Goal: Task Accomplishment & Management: Manage account settings

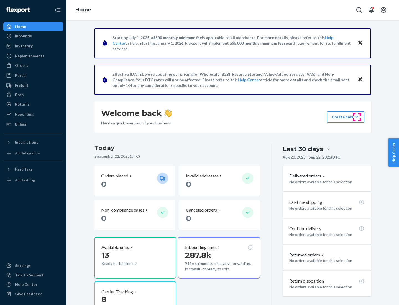
click at [357, 117] on button "Create new Create new inbound Create new order Create new product" at bounding box center [345, 116] width 37 height 11
click at [33, 36] on div "Inbounds" at bounding box center [33, 36] width 59 height 8
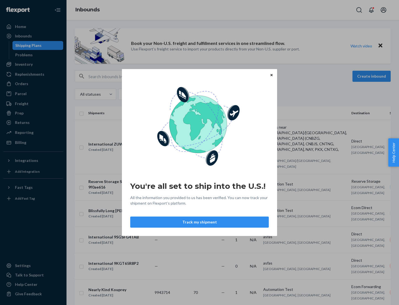
click at [199, 222] on button "Track my shipment" at bounding box center [199, 221] width 138 height 11
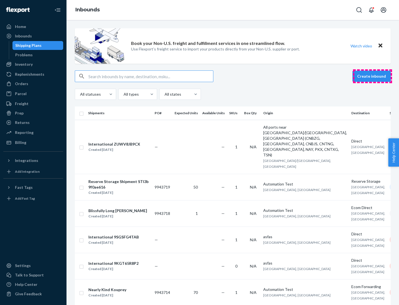
click at [372, 76] on button "Create inbound" at bounding box center [371, 76] width 38 height 11
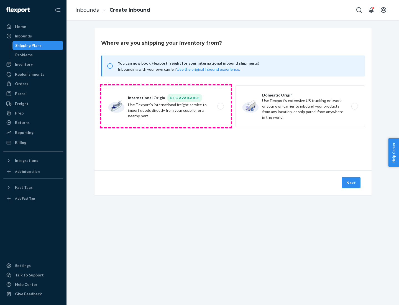
click at [166, 106] on label "International Origin DTC Available Use Flexport's international freight service…" at bounding box center [166, 106] width 130 height 42
click at [220, 106] on input "International Origin DTC Available Use Flexport's international freight service…" at bounding box center [222, 106] width 4 height 4
radio input "true"
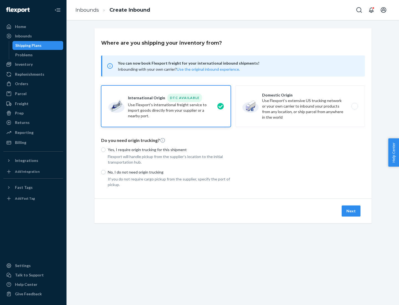
click at [169, 172] on p "No, I do not need origin trucking" at bounding box center [169, 172] width 123 height 6
click at [106, 172] on input "No, I do not need origin trucking" at bounding box center [103, 172] width 4 height 4
radio input "true"
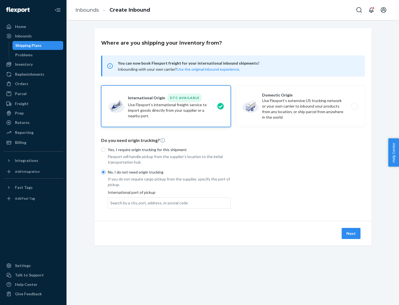
click at [148, 202] on div "Search by a city, port, address, or postal code" at bounding box center [149, 203] width 78 height 6
click at [111, 202] on input "Search by a city, port, address, or postal code" at bounding box center [110, 203] width 1 height 6
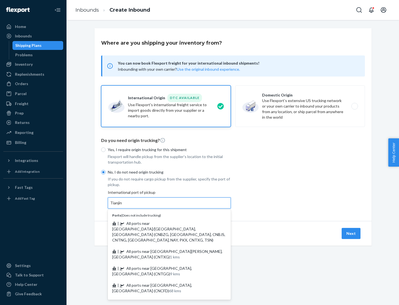
click at [164, 223] on span "| All ports near [GEOGRAPHIC_DATA]/[GEOGRAPHIC_DATA], [GEOGRAPHIC_DATA] (CNBZG,…" at bounding box center [168, 231] width 113 height 21
click at [122, 205] on input "Tianjin" at bounding box center [116, 203] width 12 height 6
type input "All ports near [GEOGRAPHIC_DATA]/[GEOGRAPHIC_DATA], [GEOGRAPHIC_DATA] (CNBZG, […"
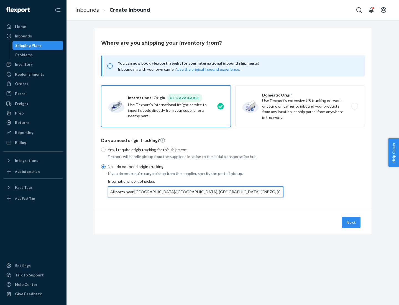
click at [351, 222] on button "Next" at bounding box center [350, 222] width 19 height 11
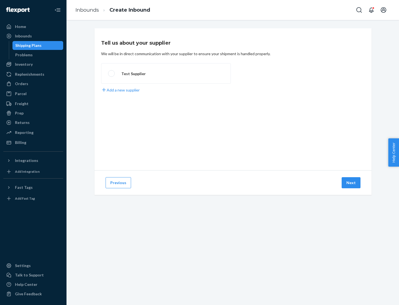
click at [166, 73] on label "Test Supplier" at bounding box center [166, 73] width 130 height 20
click at [112, 73] on input "Test Supplier" at bounding box center [110, 74] width 4 height 4
radio input "true"
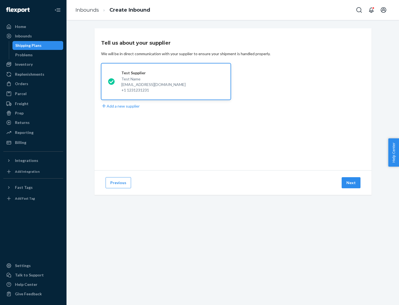
click at [351, 182] on button "Next" at bounding box center [350, 182] width 19 height 11
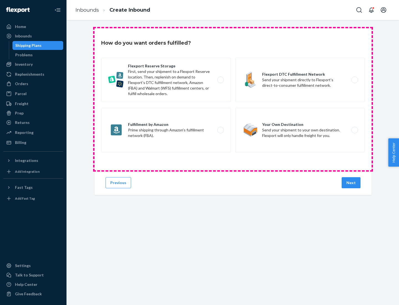
click at [233, 99] on div "Flexport Reserve Storage First, send your shipment to a Flexport Reserve locati…" at bounding box center [233, 106] width 264 height 96
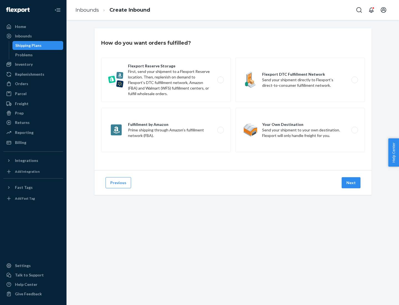
click at [300, 80] on label "Flexport DTC Fulfillment Network Send your shipment directly to Flexport’s dire…" at bounding box center [300, 80] width 130 height 44
click at [354, 80] on input "Flexport DTC Fulfillment Network Send your shipment directly to Flexport’s dire…" at bounding box center [356, 80] width 4 height 4
radio input "true"
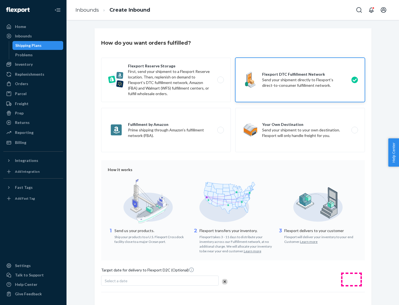
scroll to position [41, 0]
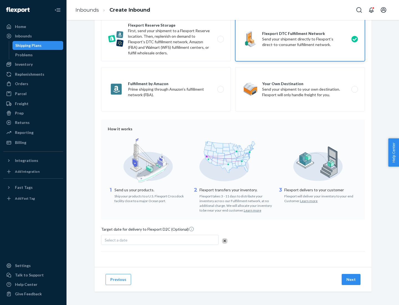
click at [351, 279] on button "Next" at bounding box center [350, 279] width 19 height 11
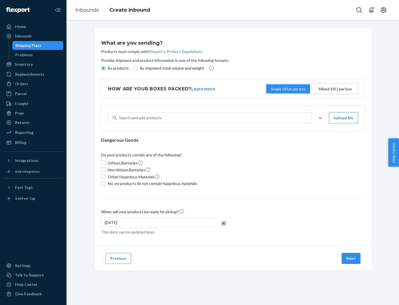
click at [118, 68] on p "By products" at bounding box center [118, 68] width 21 height 6
click at [106, 68] on input "By products" at bounding box center [103, 68] width 4 height 4
click at [139, 118] on div "Search and add products" at bounding box center [140, 118] width 43 height 6
click at [119, 118] on input "Search and add products" at bounding box center [119, 118] width 1 height 6
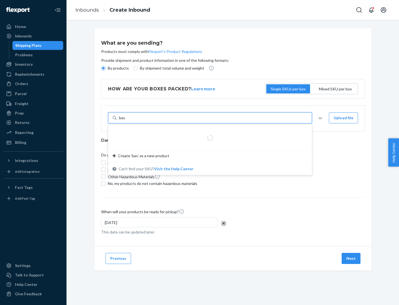
type input "basic"
click at [208, 131] on div "Basic Test Product 1" at bounding box center [207, 131] width 191 height 6
click at [128, 120] on input "basic" at bounding box center [123, 118] width 9 height 6
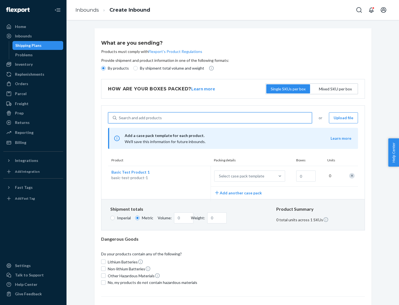
scroll to position [14, 0]
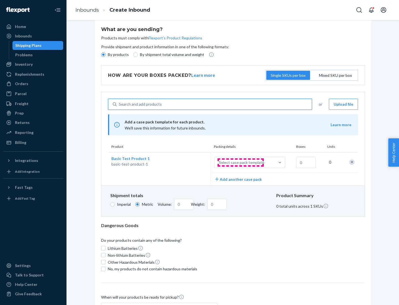
click at [240, 162] on div "Select case pack template" at bounding box center [241, 163] width 45 height 6
click at [191, 162] on input "Select case pack template" at bounding box center [191, 162] width 0 height 0
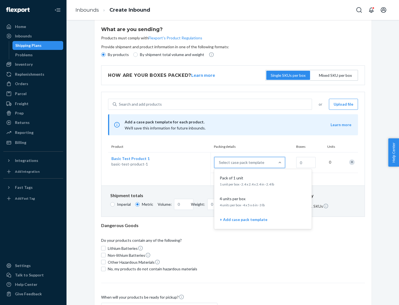
scroll to position [32, 0]
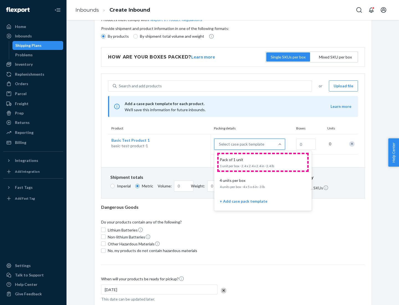
click at [263, 162] on div "Pack of 1 unit" at bounding box center [261, 160] width 89 height 6
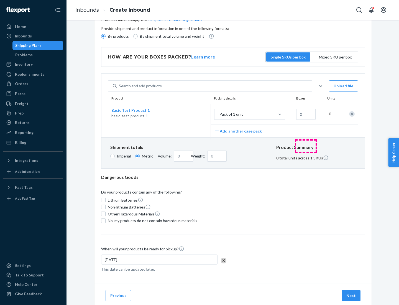
scroll to position [0, 0]
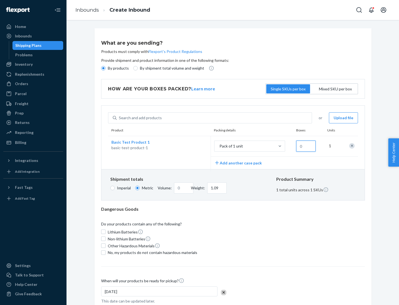
type input "1.09"
type input "10"
type input "0.02"
type input "108.86"
type input "1000"
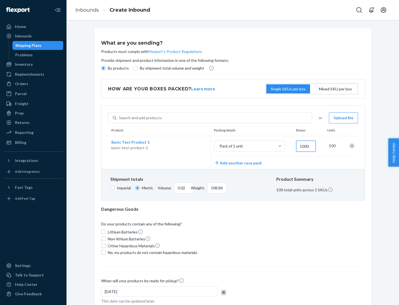
type input "0.23"
type input "1088.62"
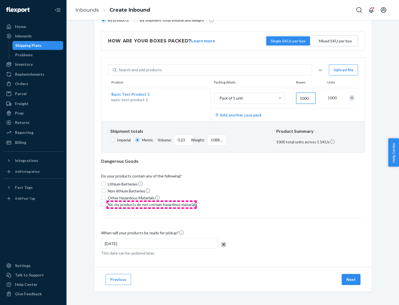
type input "1000"
click at [151, 204] on span "No, my products do not contain hazardous materials" at bounding box center [152, 205] width 89 height 6
click at [106, 204] on input "No, my products do not contain hazardous materials" at bounding box center [103, 204] width 4 height 4
checkbox input "true"
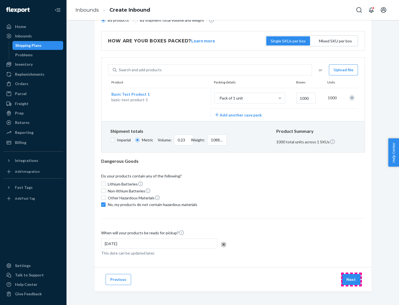
click at [351, 279] on button "Next" at bounding box center [350, 279] width 19 height 11
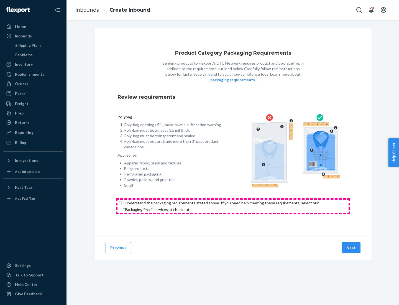
click at [233, 206] on input "checkbox" at bounding box center [232, 205] width 231 height 13
checkbox input "true"
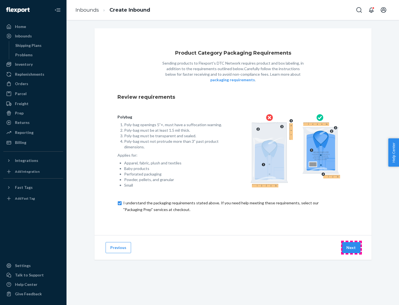
click at [351, 247] on button "Next" at bounding box center [350, 247] width 19 height 11
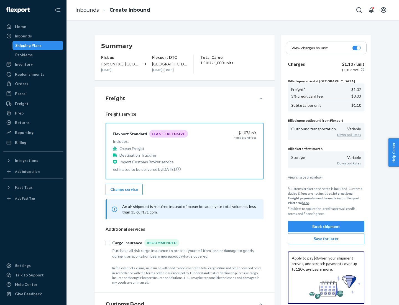
scroll to position [64, 0]
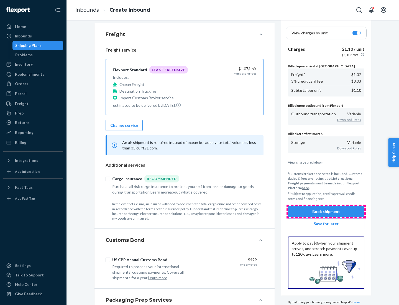
click at [326, 211] on button "Book shipment" at bounding box center [326, 211] width 76 height 11
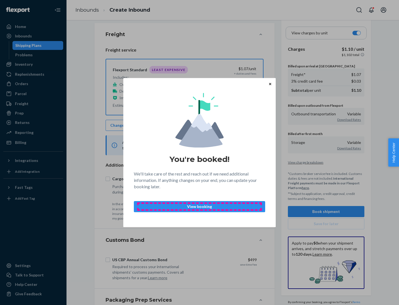
click at [199, 206] on p "View booking" at bounding box center [199, 207] width 122 height 6
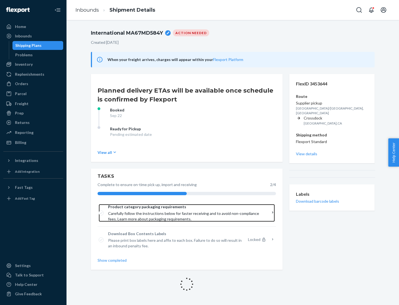
click at [185, 207] on span "Product category packaging requirements" at bounding box center [184, 207] width 153 height 6
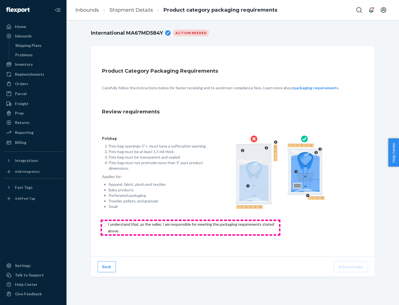
click at [190, 227] on input "checkbox" at bounding box center [194, 227] width 184 height 13
checkbox input "true"
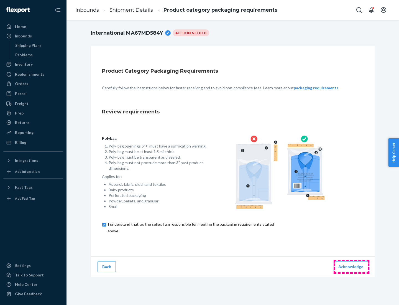
click at [351, 266] on button "Acknowledge" at bounding box center [350, 266] width 34 height 11
